Goal: Transaction & Acquisition: Register for event/course

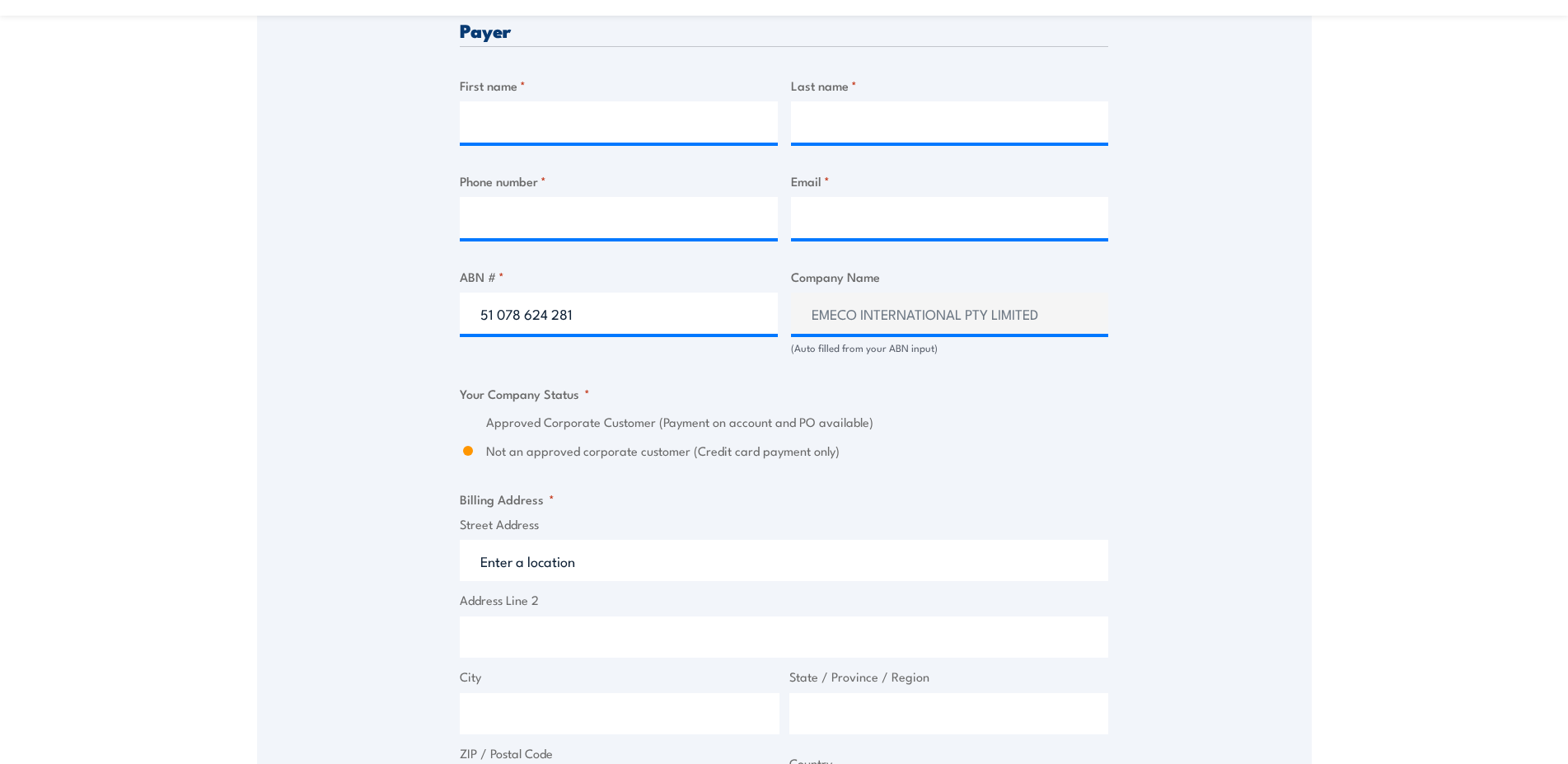
scroll to position [841, 0]
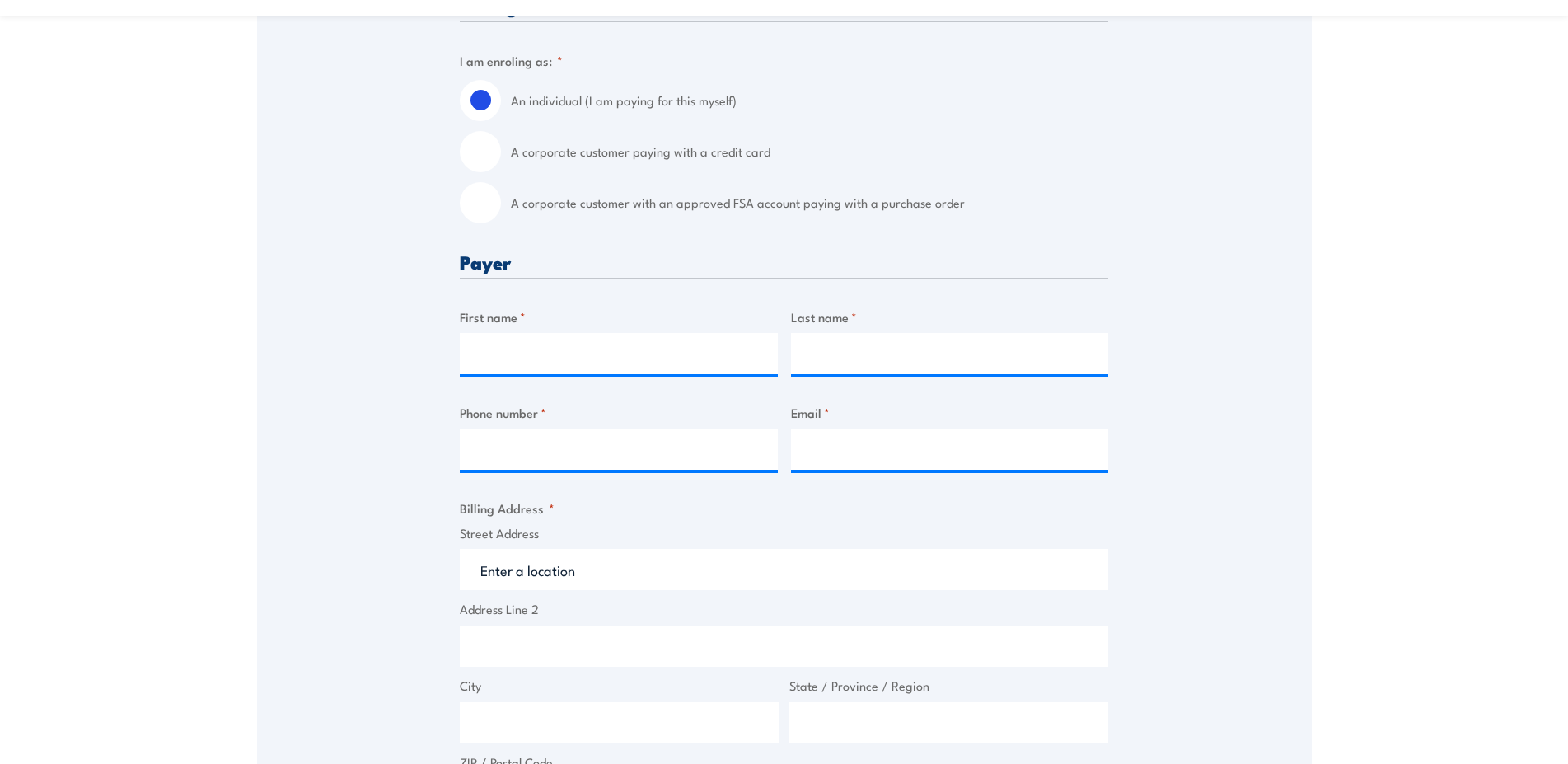
scroll to position [284, 0]
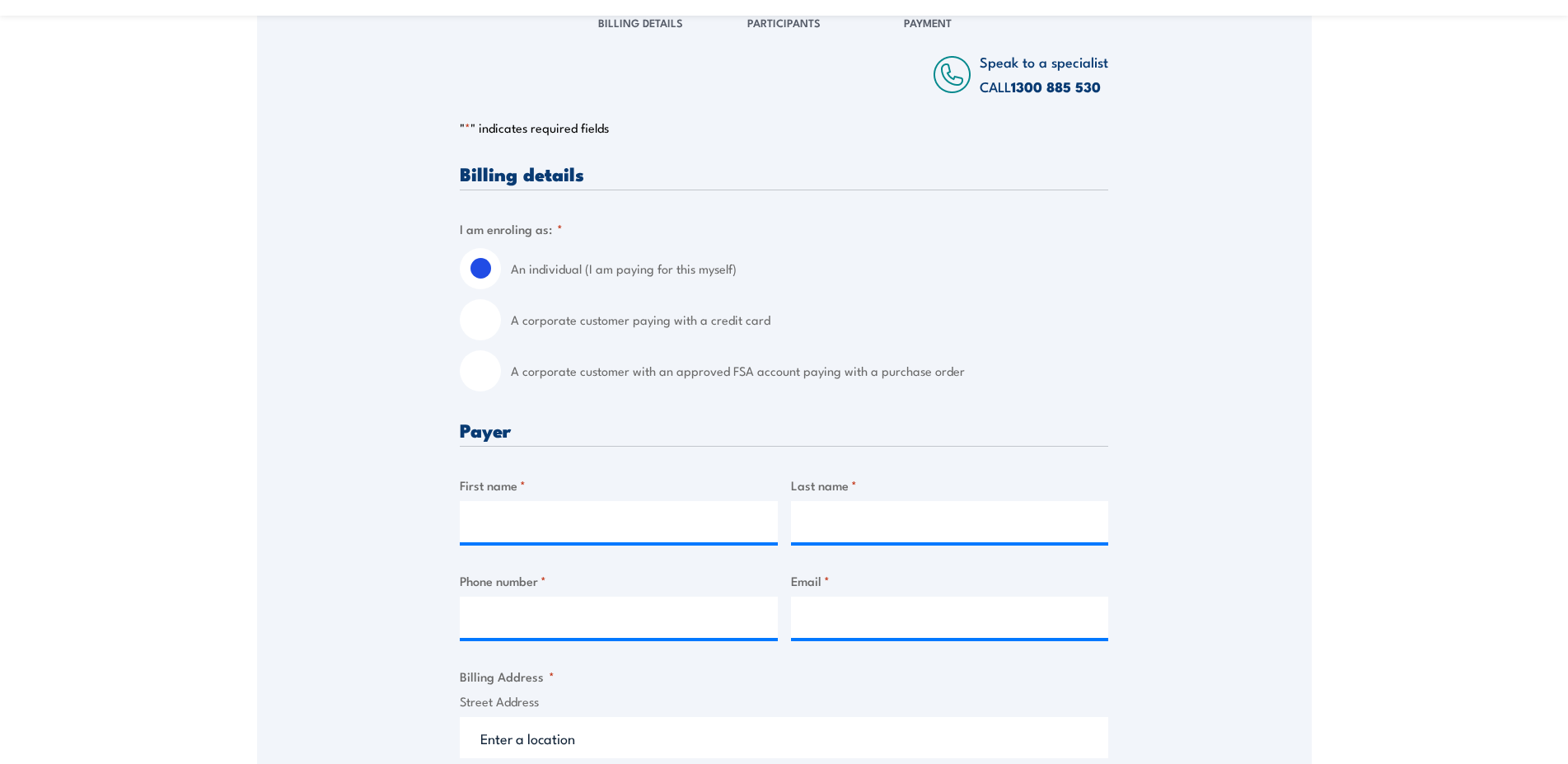
click at [499, 382] on input "A corporate customer with an approved FSA account paying with a purchase order" at bounding box center [481, 371] width 42 height 42
radio input "true"
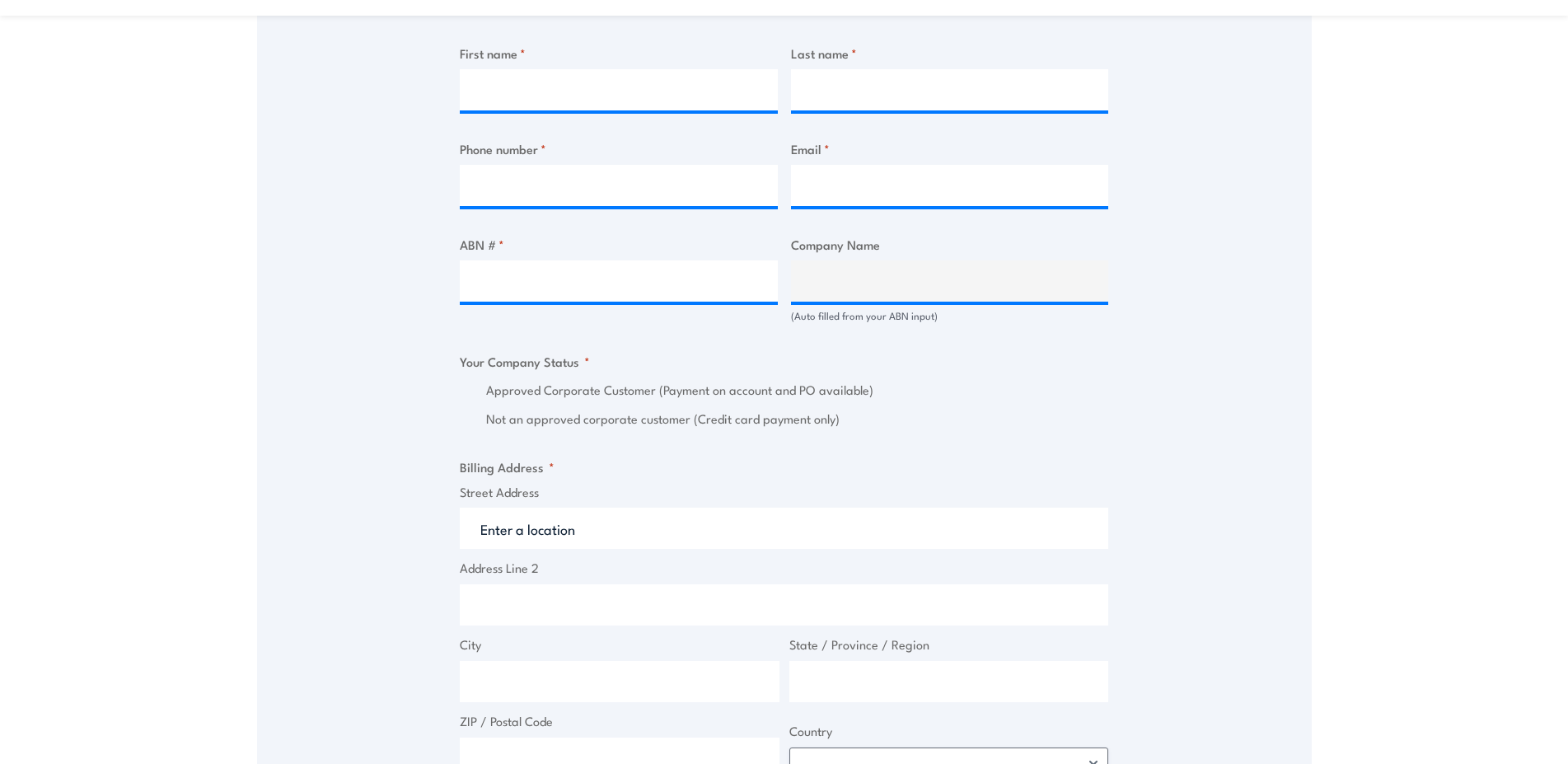
scroll to position [704, 0]
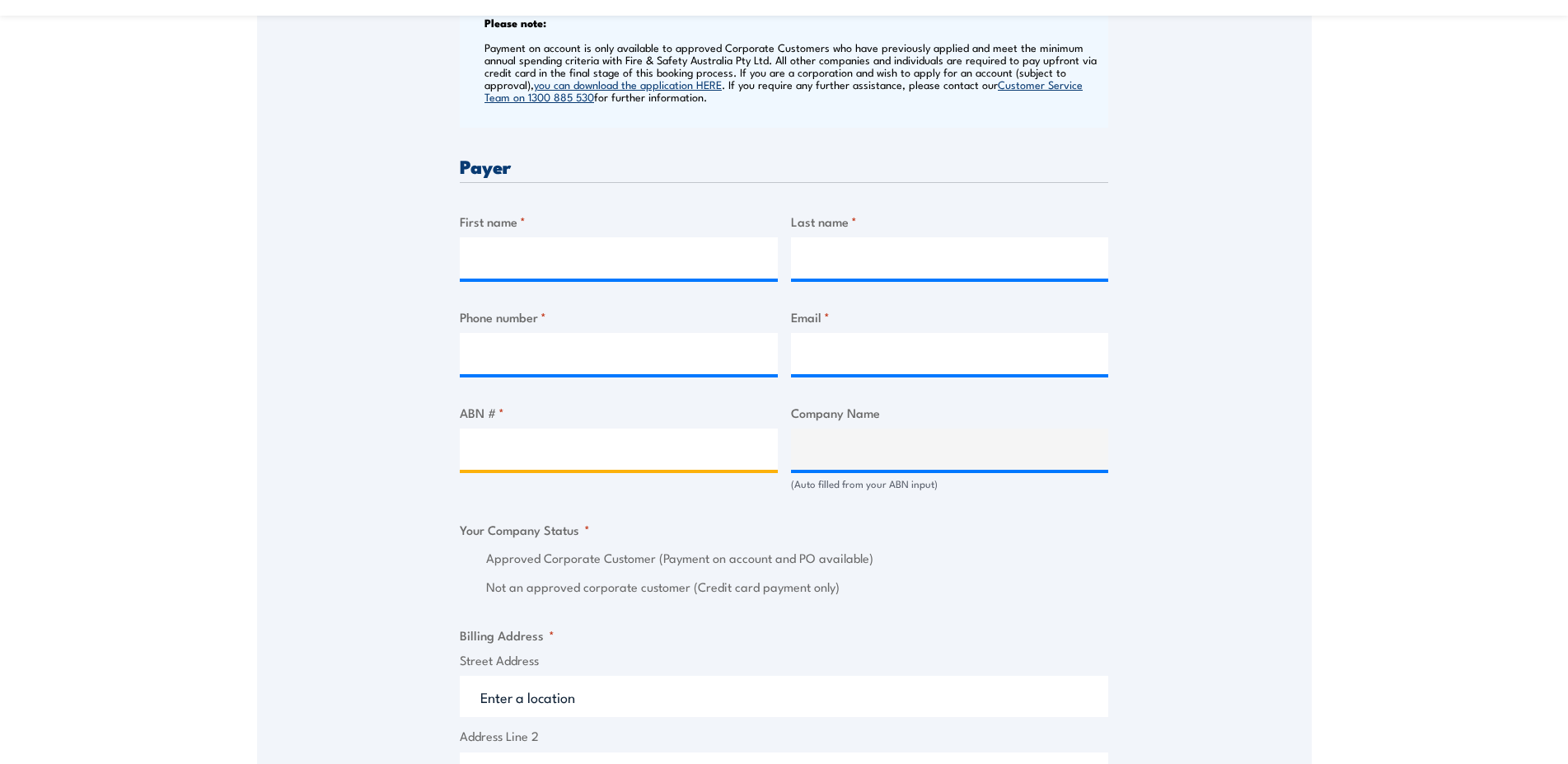
click at [549, 451] on input "ABN # *" at bounding box center [619, 449] width 318 height 42
type input "51078624281"
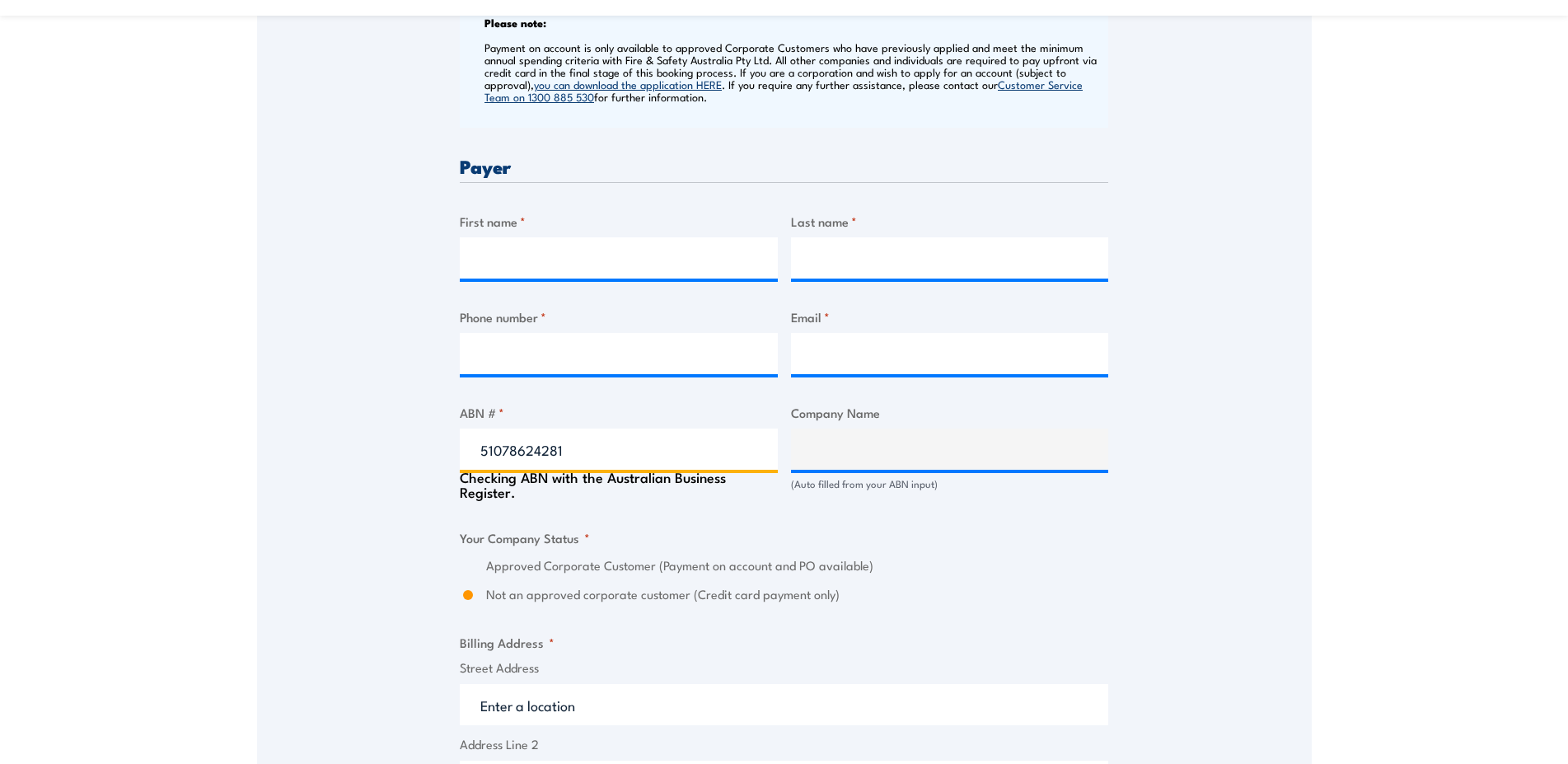
type input "EMECO INTERNATIONAL PTY LIMITED"
radio input "true"
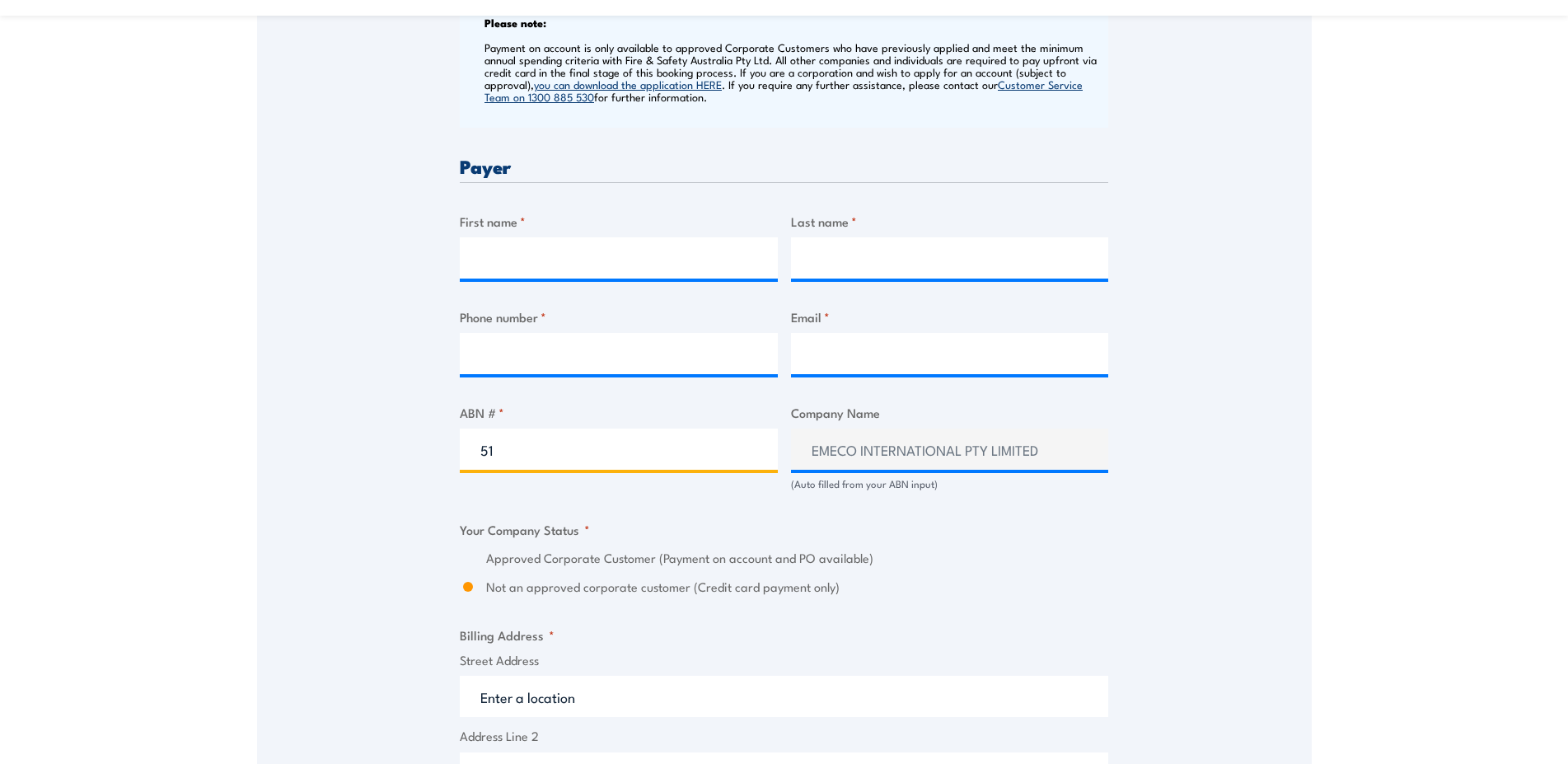
type input "5"
type input "89112188815"
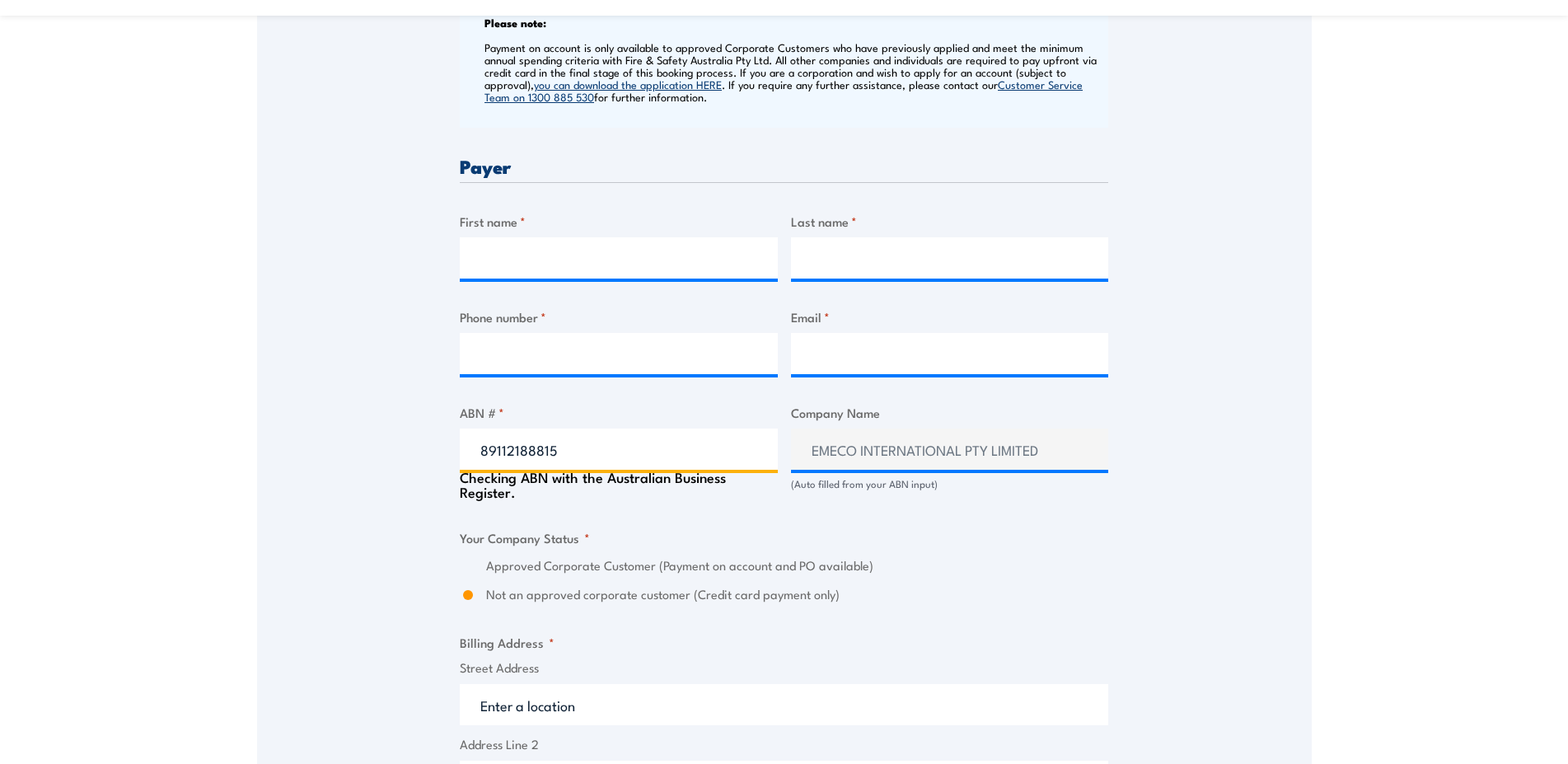
type input "EMECO HOLDINGS LIMITED"
type input "89112188815"
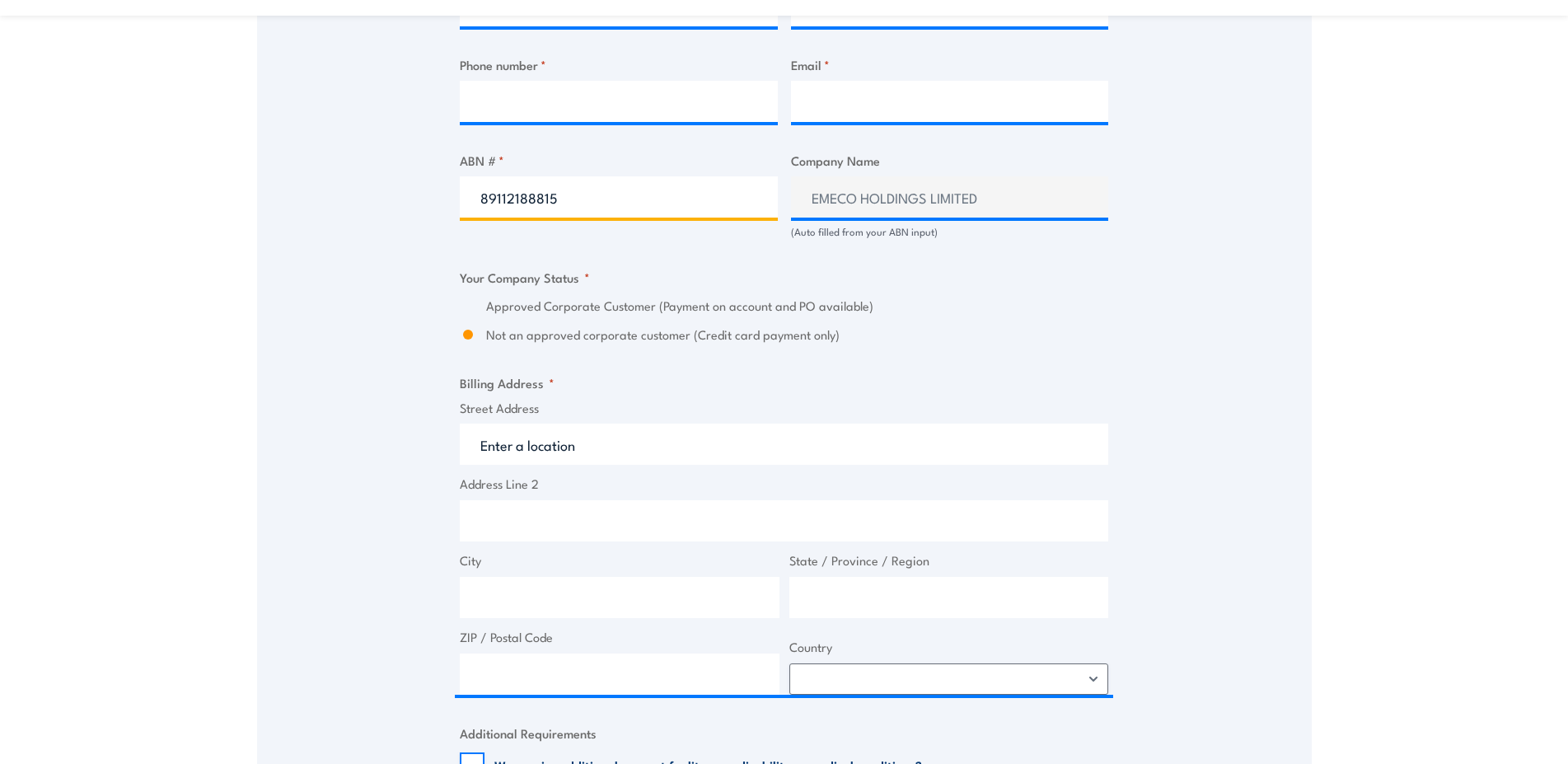
scroll to position [788, 0]
